Goal: Task Accomplishment & Management: Complete application form

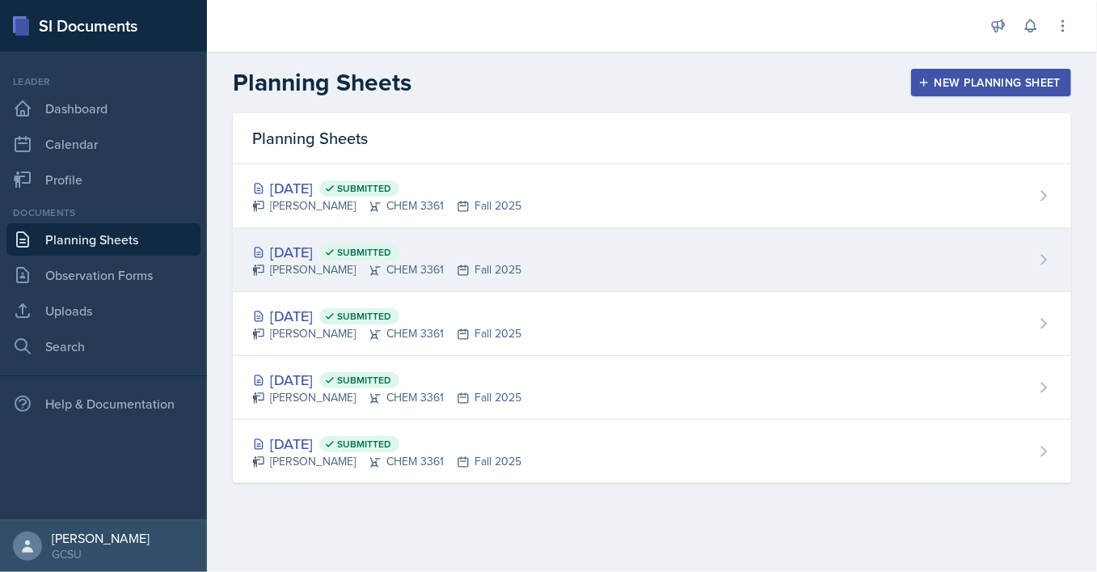
click at [374, 272] on icon at bounding box center [375, 270] width 11 height 10
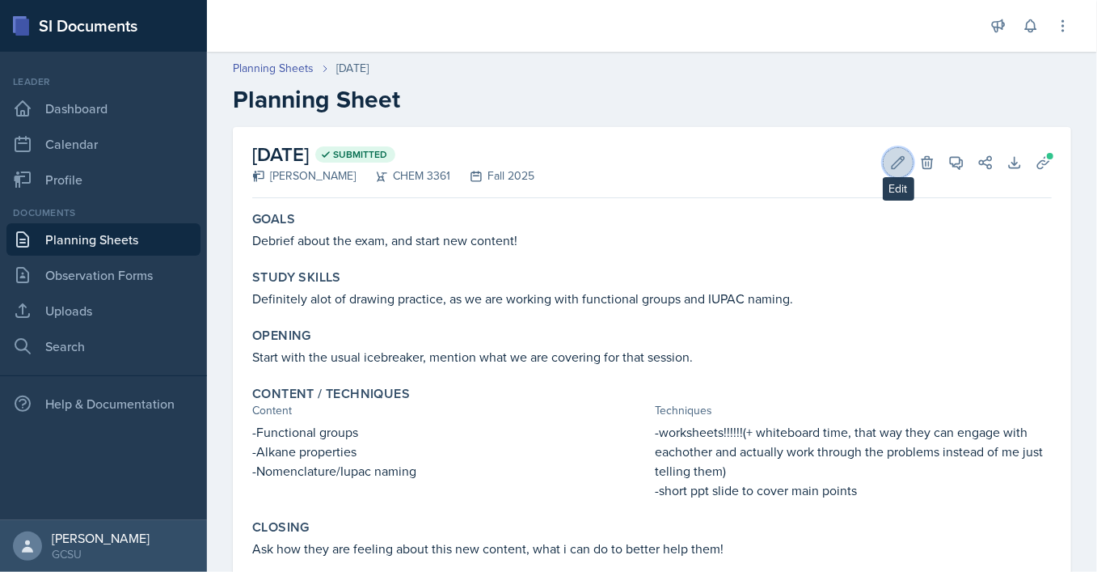
click at [891, 158] on icon at bounding box center [898, 162] width 16 height 16
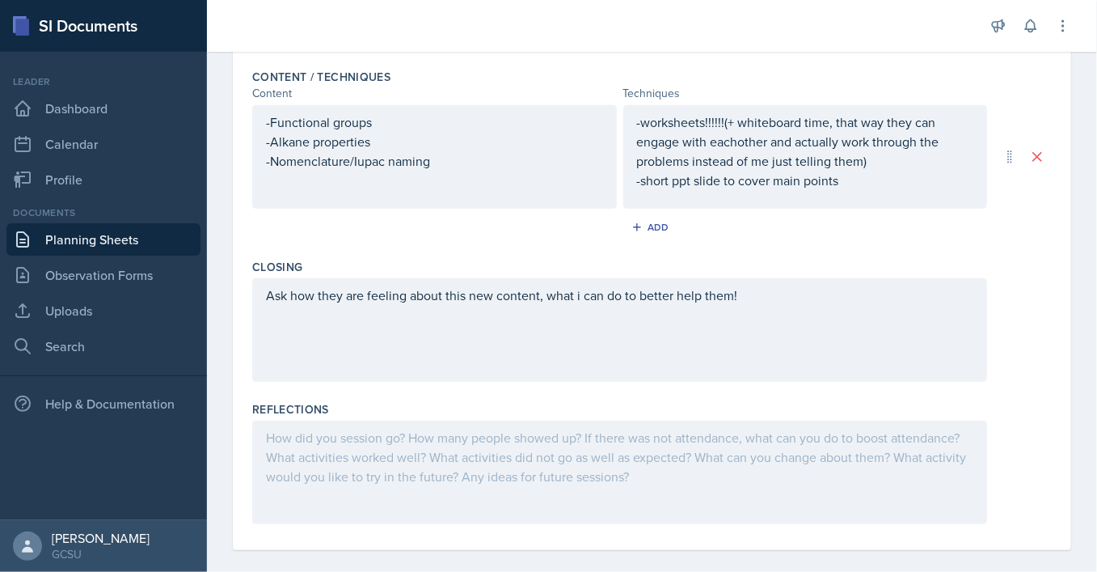
scroll to position [524, 0]
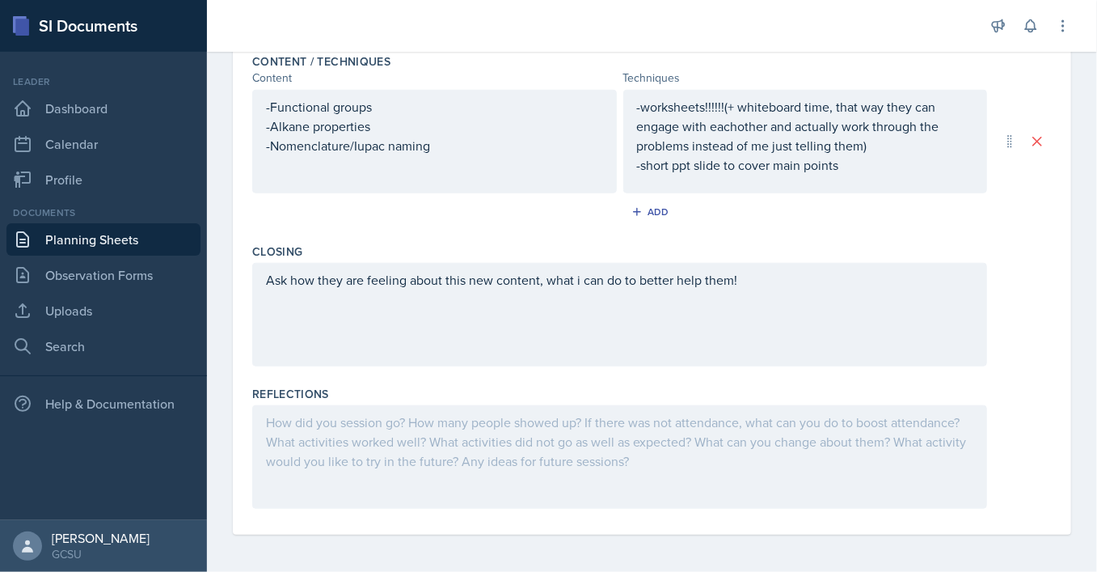
click at [433, 422] on div at bounding box center [619, 457] width 735 height 104
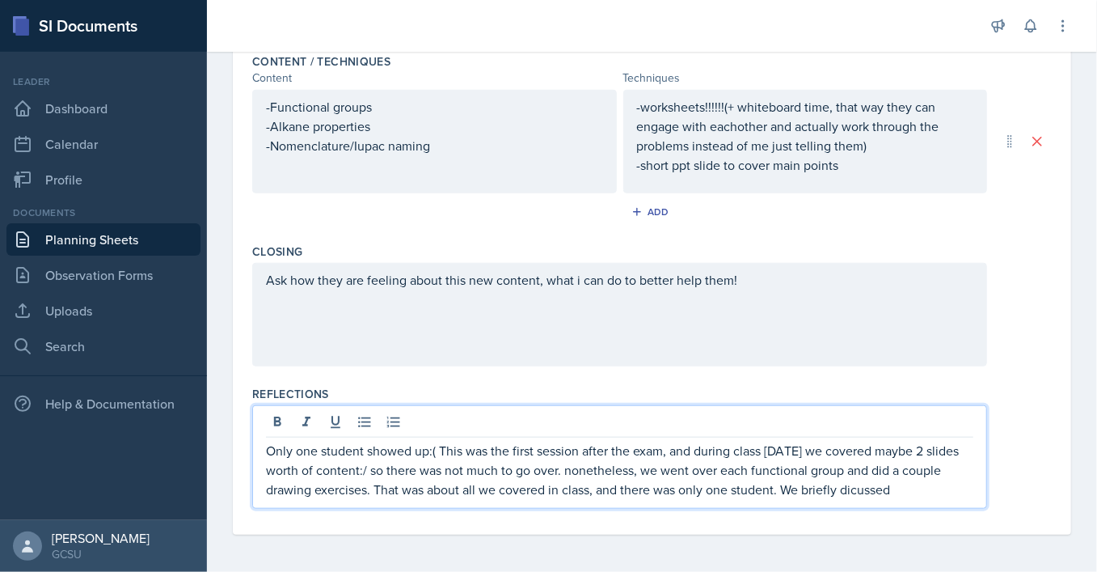
click at [856, 493] on p "Only one student showed up:( This was the first session after the exam, and dur…" at bounding box center [620, 470] width 708 height 58
click at [925, 495] on p "Only one student showed up:( This was the first session after the exam, and dur…" at bounding box center [620, 470] width 708 height 58
drag, startPoint x: 908, startPoint y: 494, endPoint x: 855, endPoint y: 494, distance: 53.4
click at [855, 494] on p "Only one student showed up:( This was the first session after the exam, and dur…" at bounding box center [620, 470] width 708 height 58
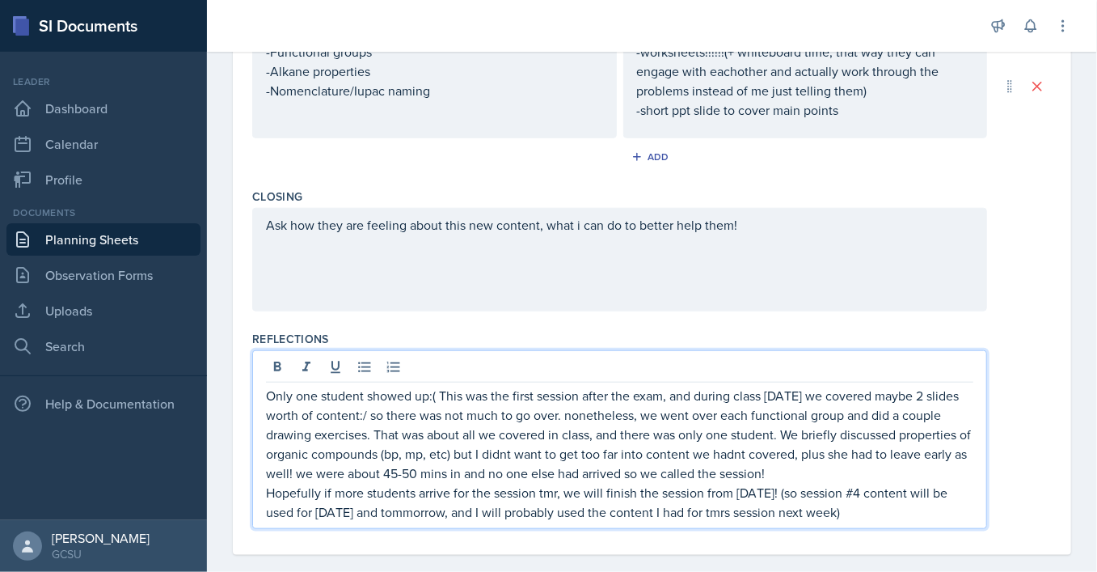
scroll to position [598, 0]
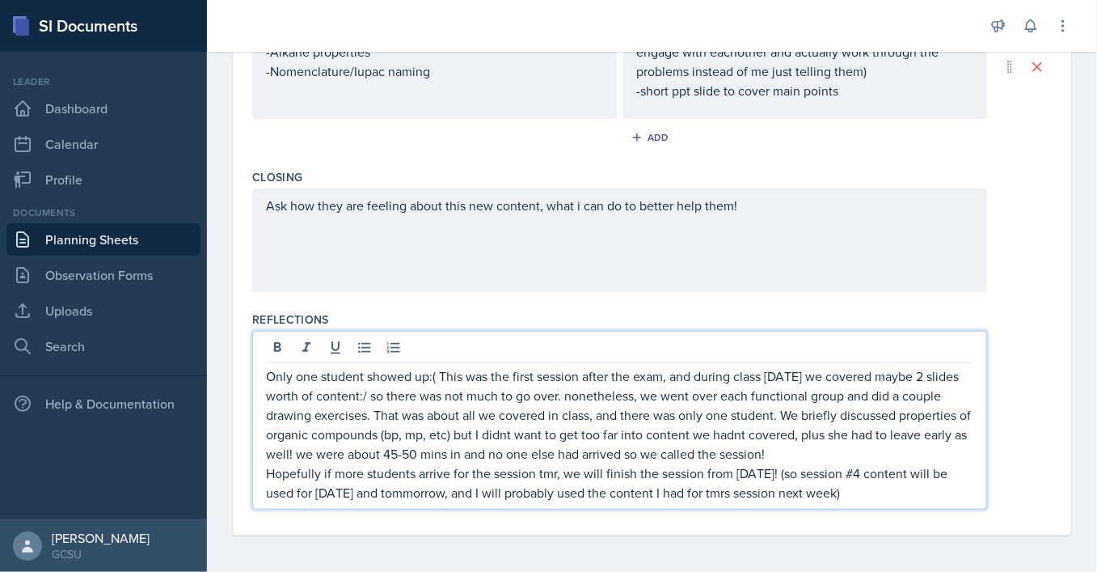
click at [408, 488] on p "Hopefully if more students arrive for the session tmr, we will finish the sessi…" at bounding box center [620, 482] width 708 height 39
click at [386, 489] on p "Hopefully if more students arrive for the session tmr, we will finish the sessi…" at bounding box center [620, 482] width 708 height 39
click at [373, 495] on p "Hopefully if more students arrive for the session tmr, we will finish the sessi…" at bounding box center [620, 482] width 708 height 39
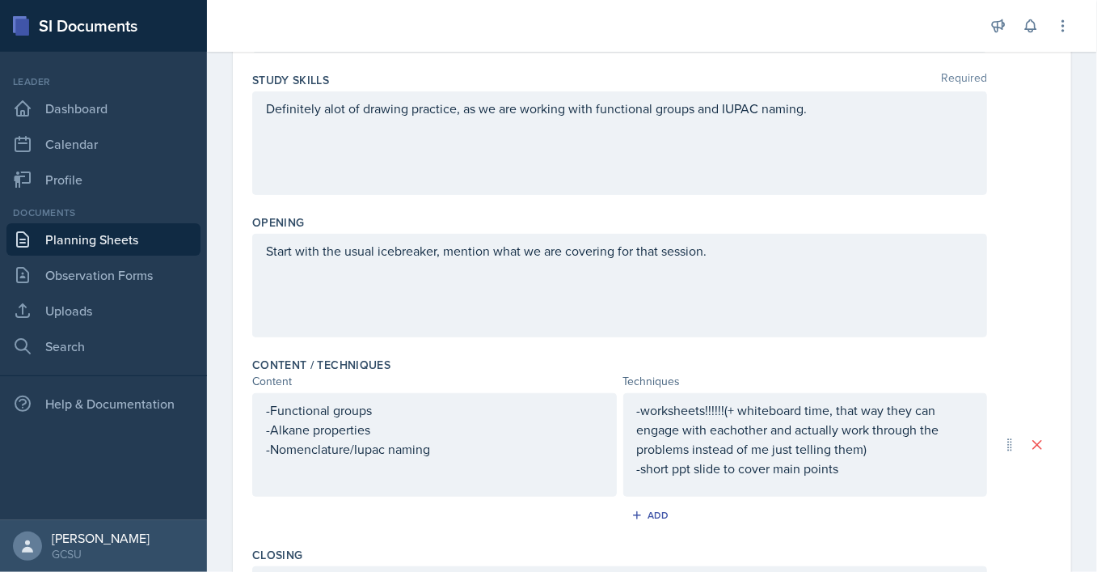
scroll to position [0, 0]
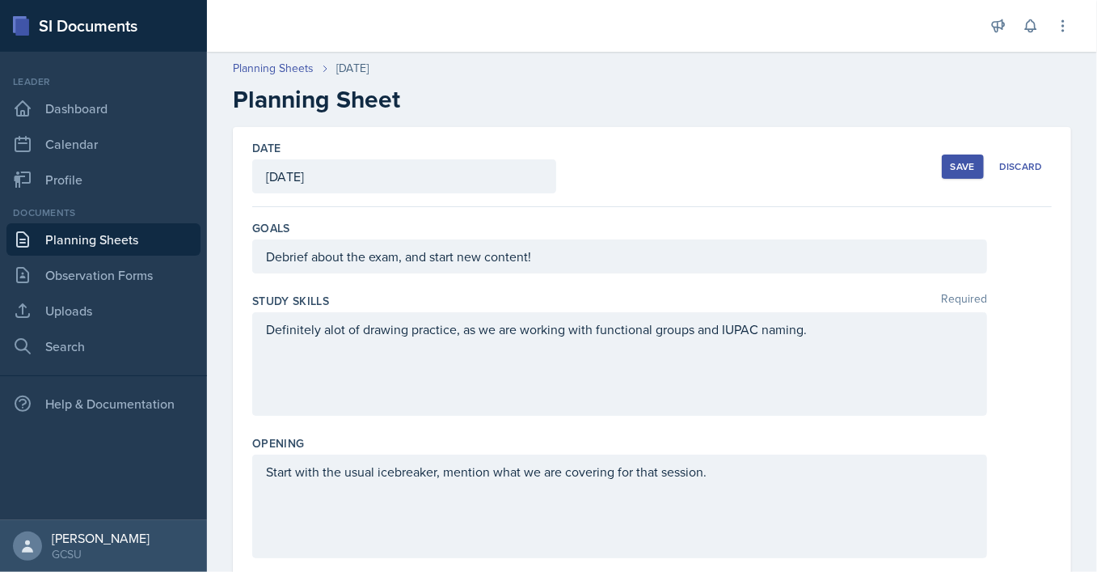
click at [953, 175] on button "Save" at bounding box center [963, 166] width 42 height 24
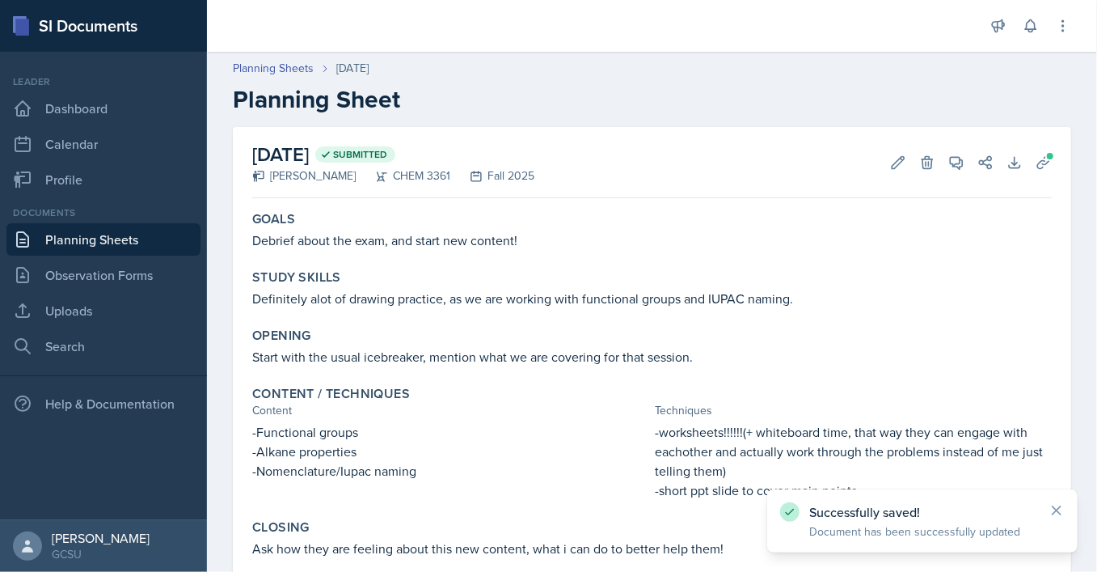
scroll to position [225, 0]
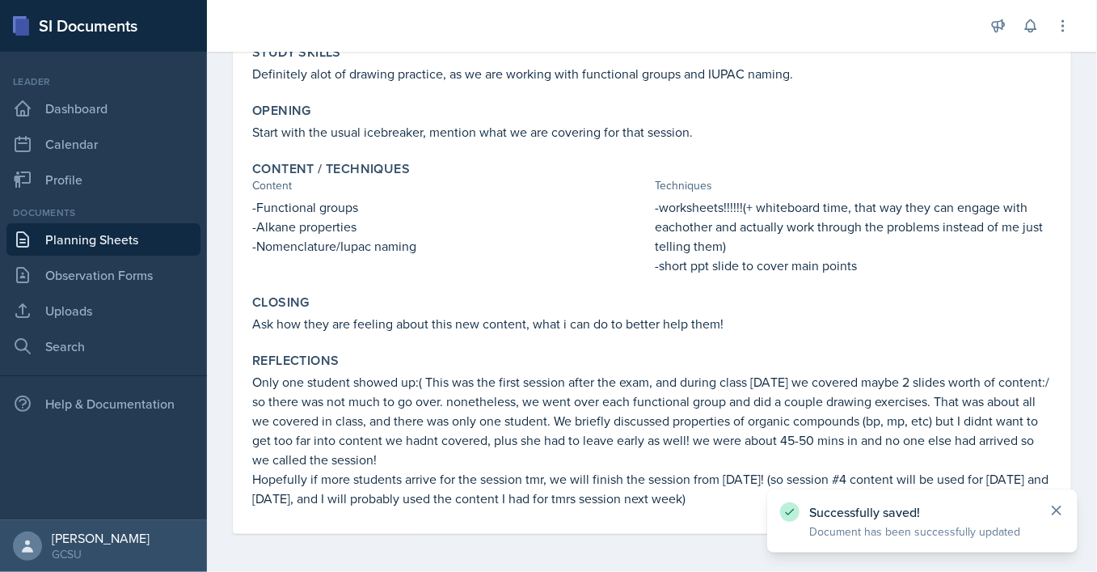
click at [1053, 513] on icon at bounding box center [1057, 510] width 16 height 16
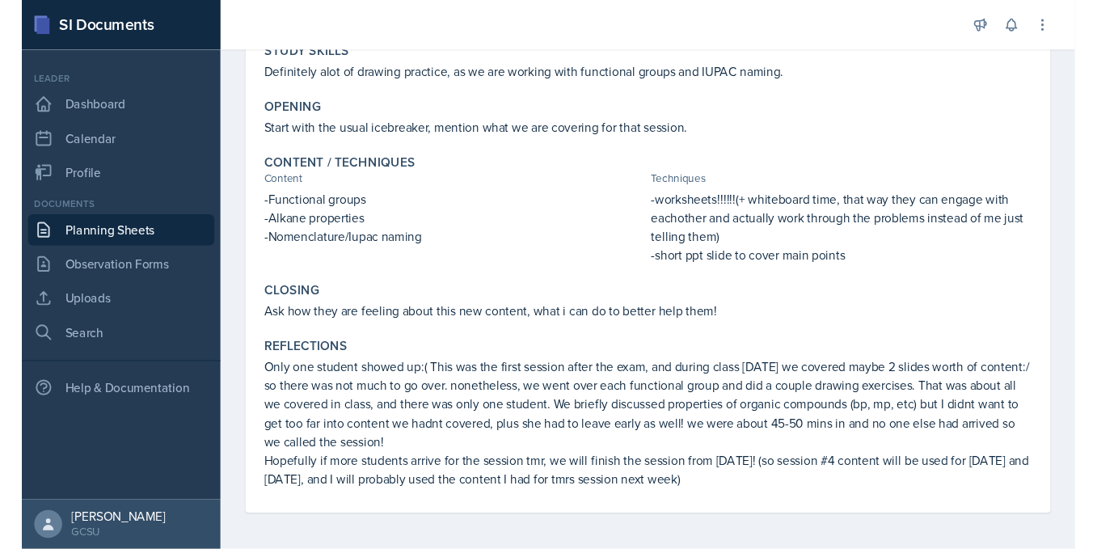
scroll to position [0, 0]
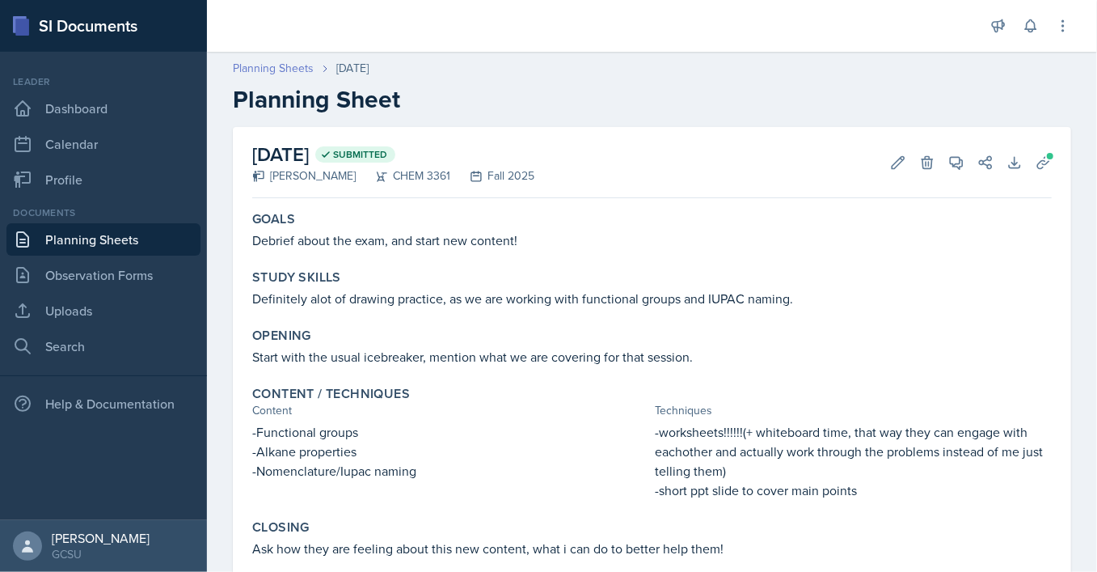
click at [279, 73] on link "Planning Sheets" at bounding box center [273, 68] width 81 height 17
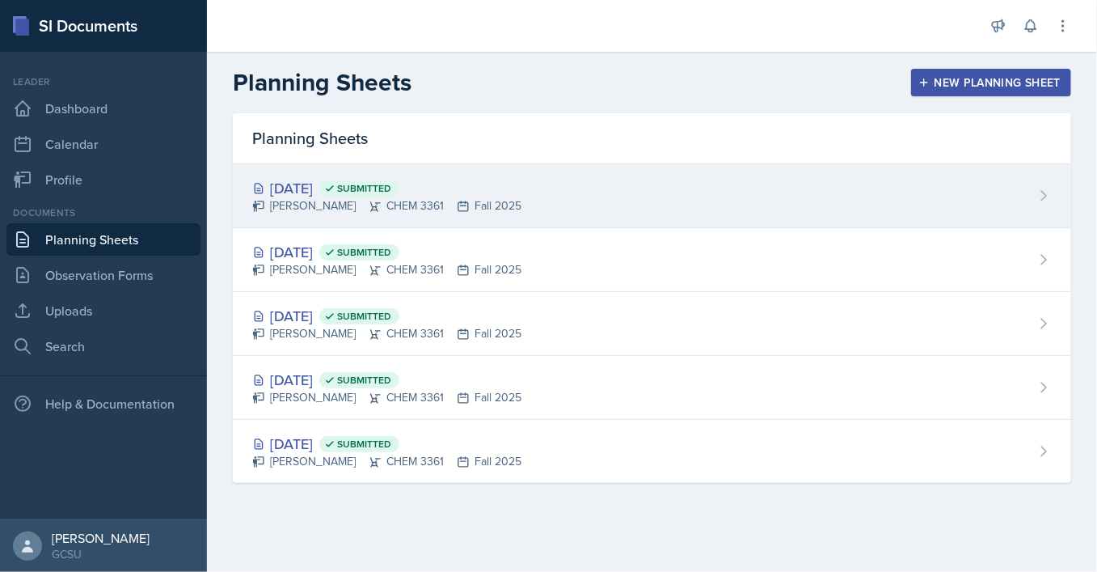
click at [621, 202] on div "[DATE] Submitted [PERSON_NAME] CHEM 3361 Fall 2025" at bounding box center [652, 196] width 839 height 64
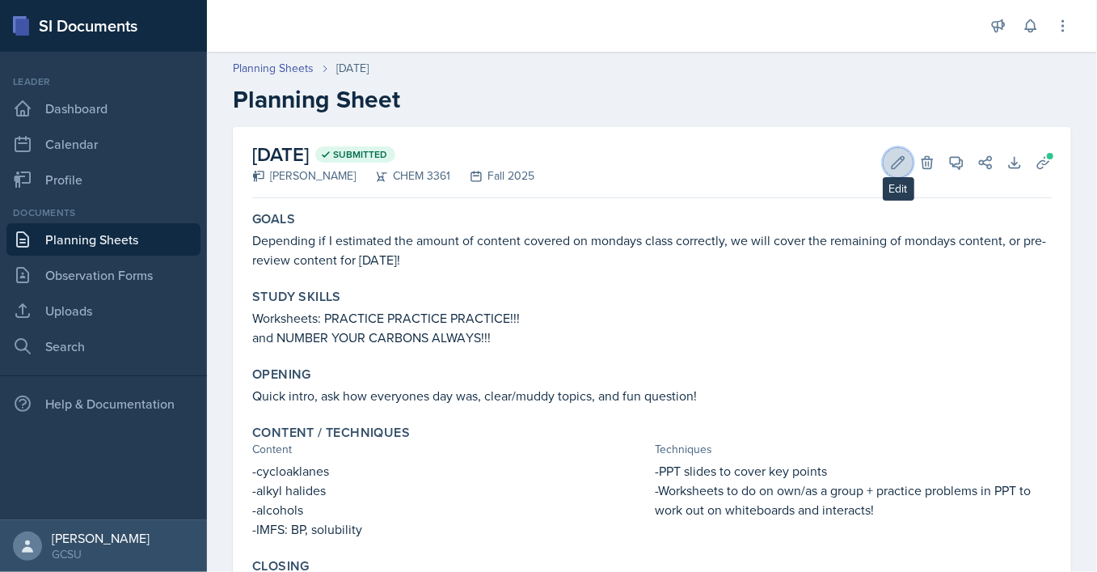
click at [903, 168] on icon at bounding box center [898, 162] width 16 height 16
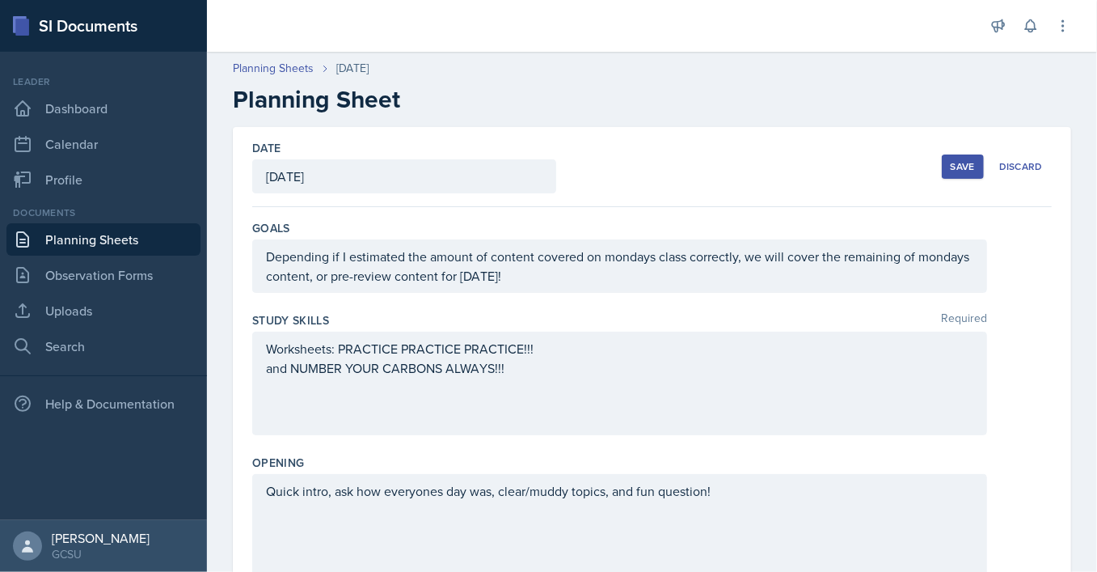
click at [415, 176] on div "[DATE]" at bounding box center [404, 176] width 304 height 34
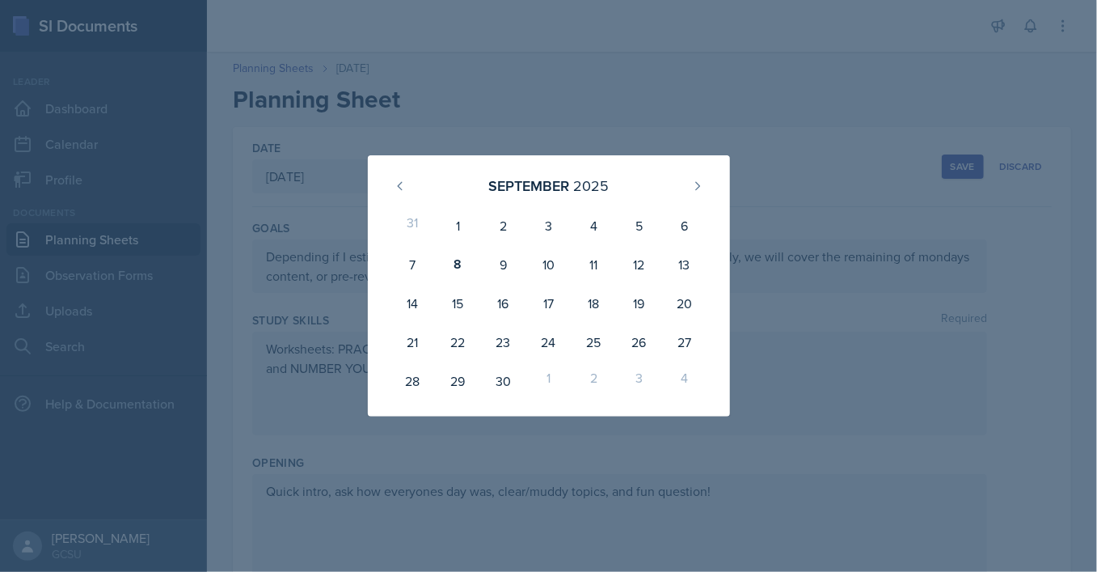
click at [572, 97] on div at bounding box center [548, 286] width 1097 height 572
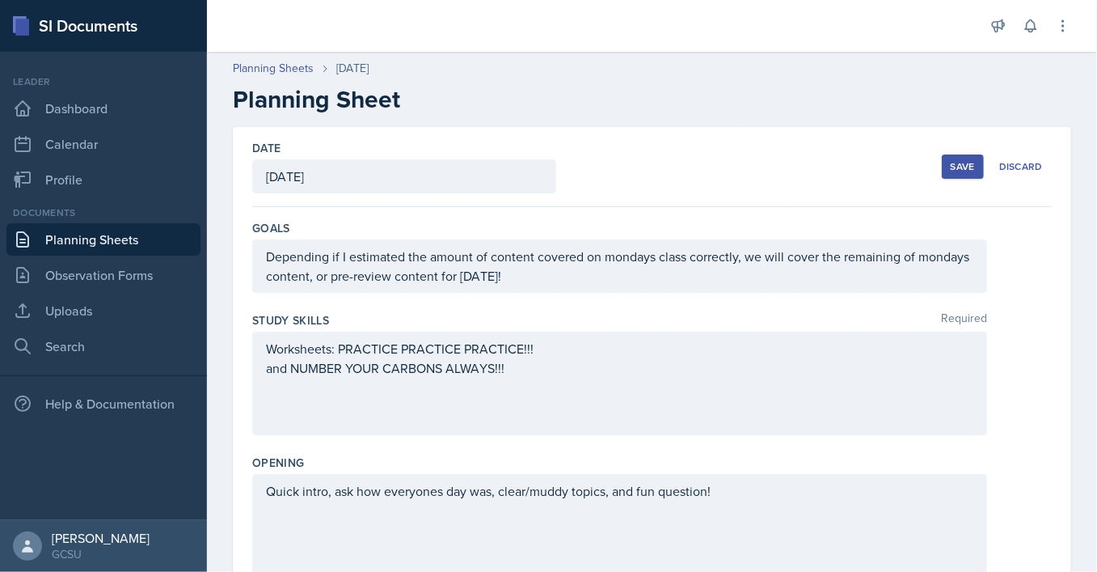
click at [278, 78] on div "Planning Sheets [DATE] Planning Sheet" at bounding box center [652, 87] width 890 height 54
click at [958, 170] on div "Save" at bounding box center [963, 166] width 24 height 13
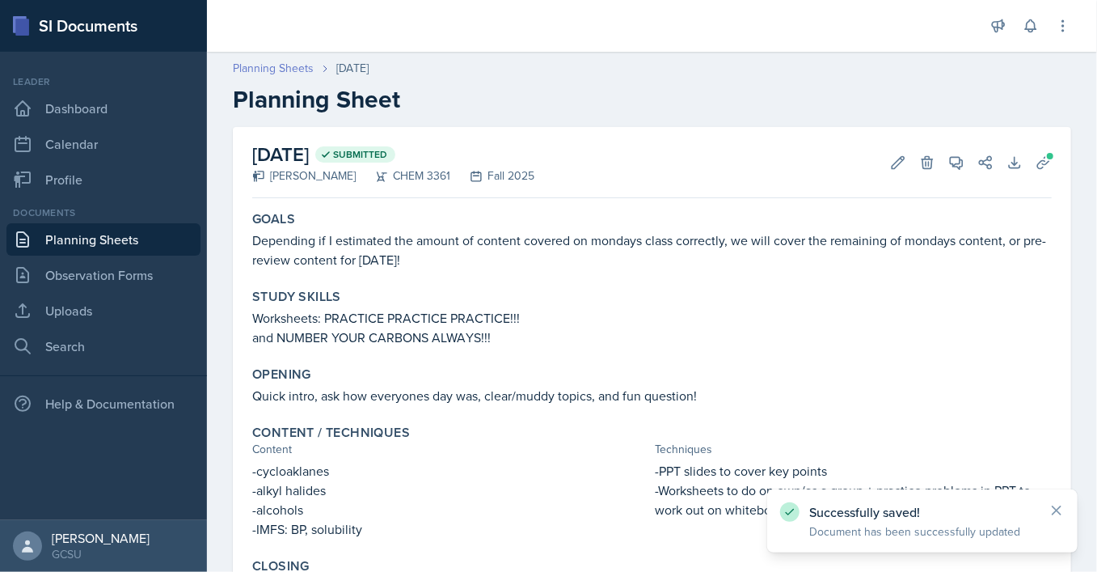
click at [282, 74] on link "Planning Sheets" at bounding box center [273, 68] width 81 height 17
